Goal: Task Accomplishment & Management: Complete application form

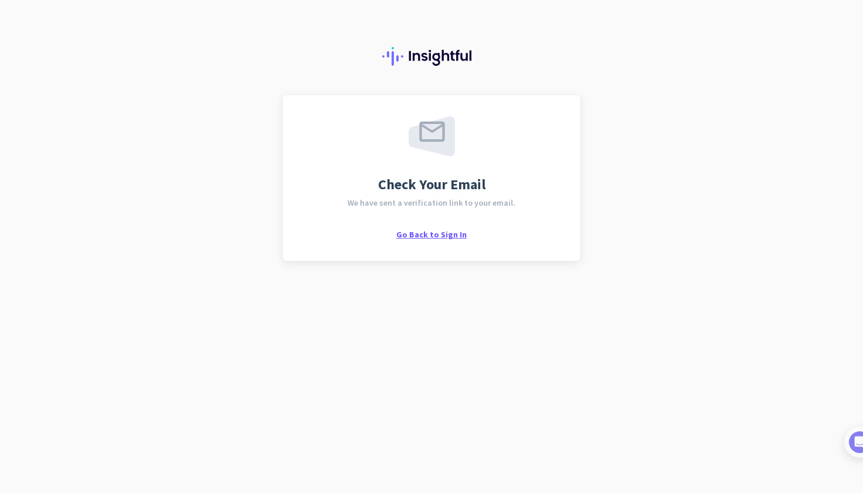
click at [447, 234] on span "Go Back to Sign In" at bounding box center [431, 234] width 70 height 11
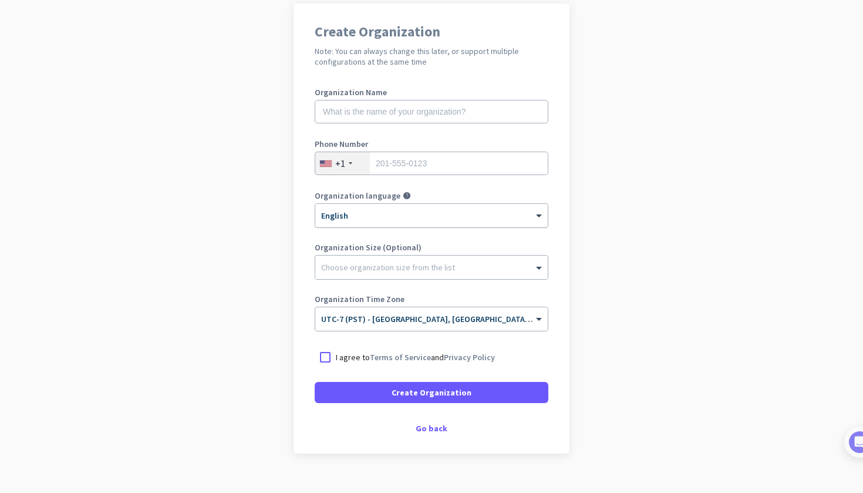
scroll to position [103, 0]
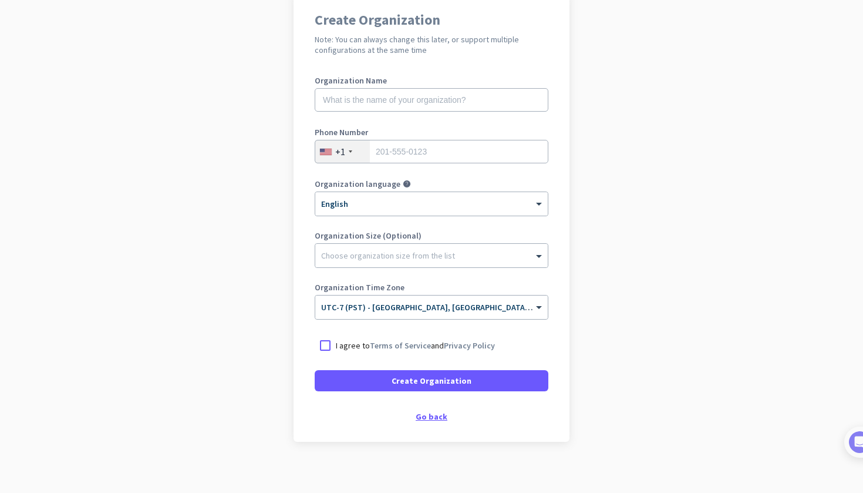
click at [429, 413] on div "Go back" at bounding box center [432, 416] width 234 height 8
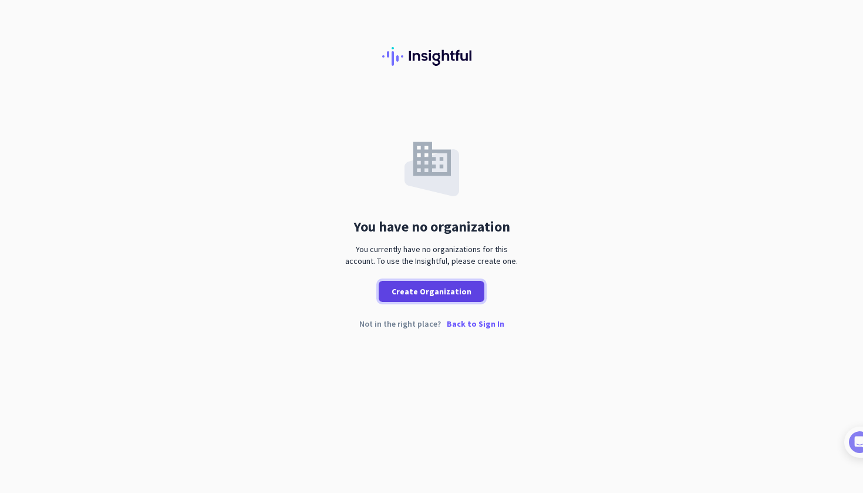
click at [425, 292] on span "Create Organization" at bounding box center [432, 291] width 80 height 12
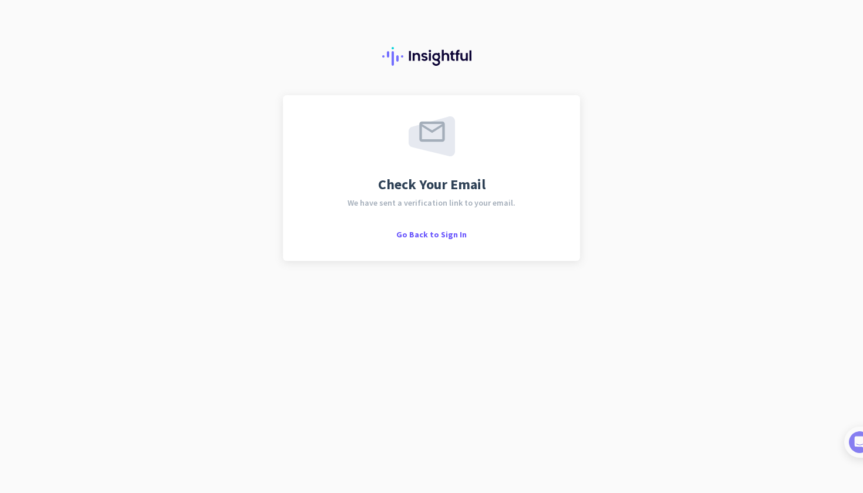
click at [421, 228] on div "Go Back to Sign In" at bounding box center [431, 234] width 70 height 12
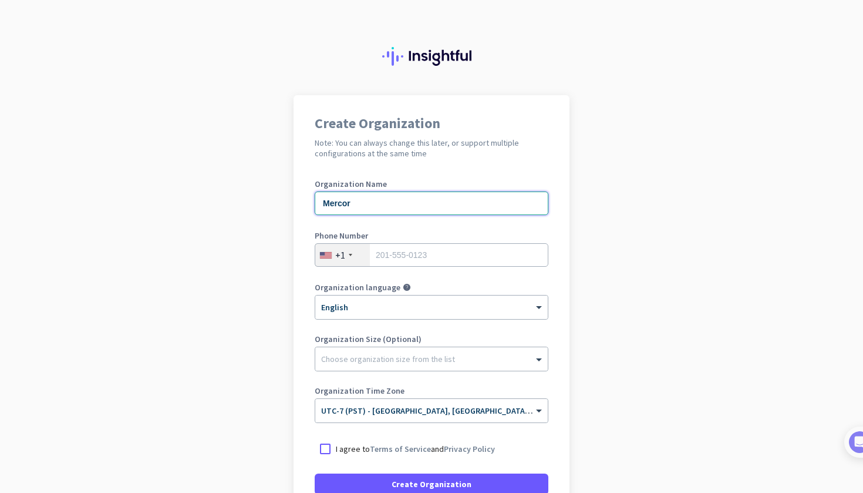
type input "Mercor"
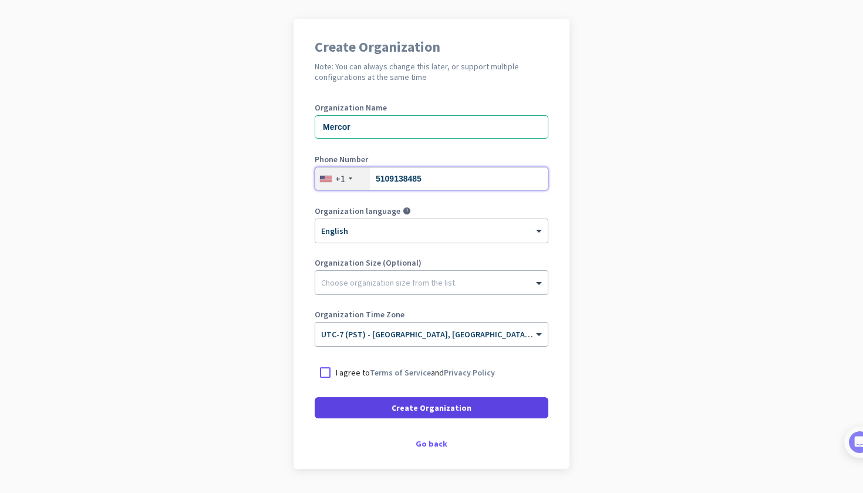
scroll to position [89, 0]
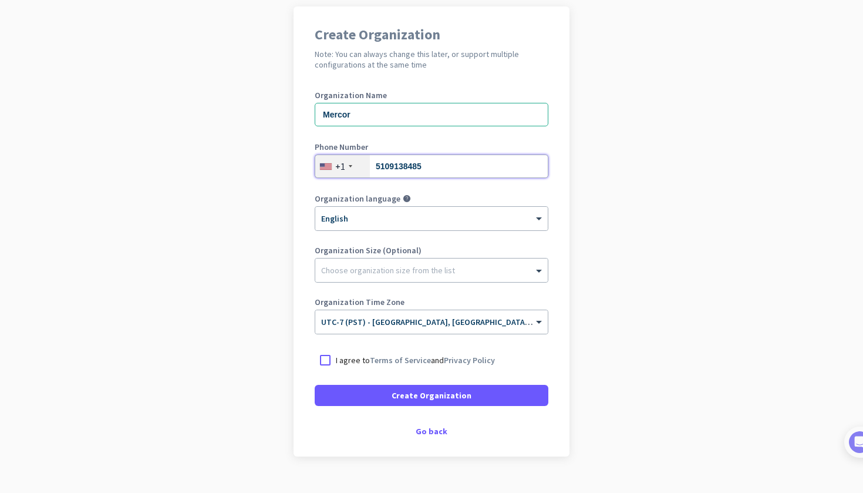
type input "5109138485"
click at [354, 366] on div "I agree to Terms of Service and Privacy Policy" at bounding box center [432, 359] width 234 height 21
click at [353, 363] on p "I agree to Terms of Service and Privacy Policy" at bounding box center [415, 360] width 159 height 12
click at [0, 0] on input "I agree to Terms of Service and Privacy Policy" at bounding box center [0, 0] width 0 height 0
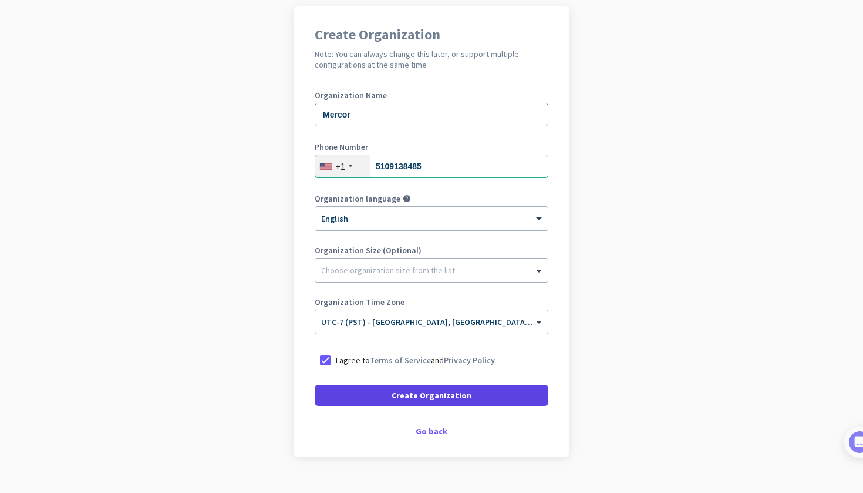
click at [368, 394] on span at bounding box center [432, 395] width 234 height 28
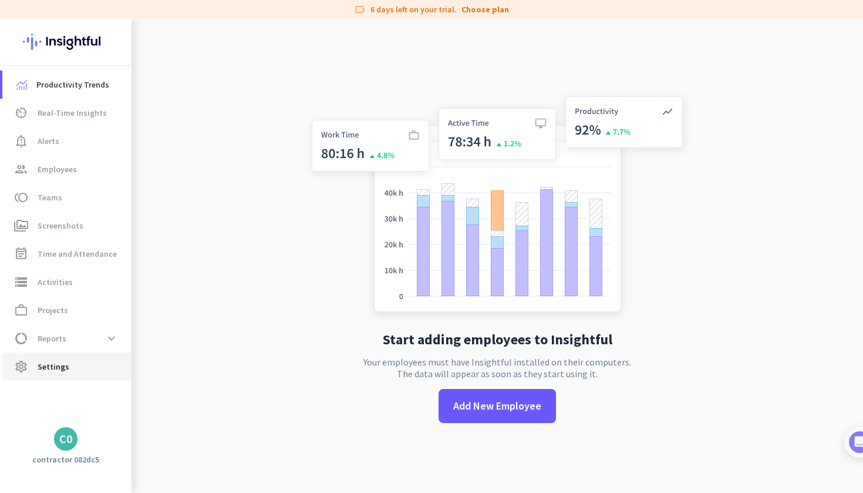
click at [39, 366] on span "Settings" at bounding box center [54, 366] width 32 height 14
